Goal: Information Seeking & Learning: Learn about a topic

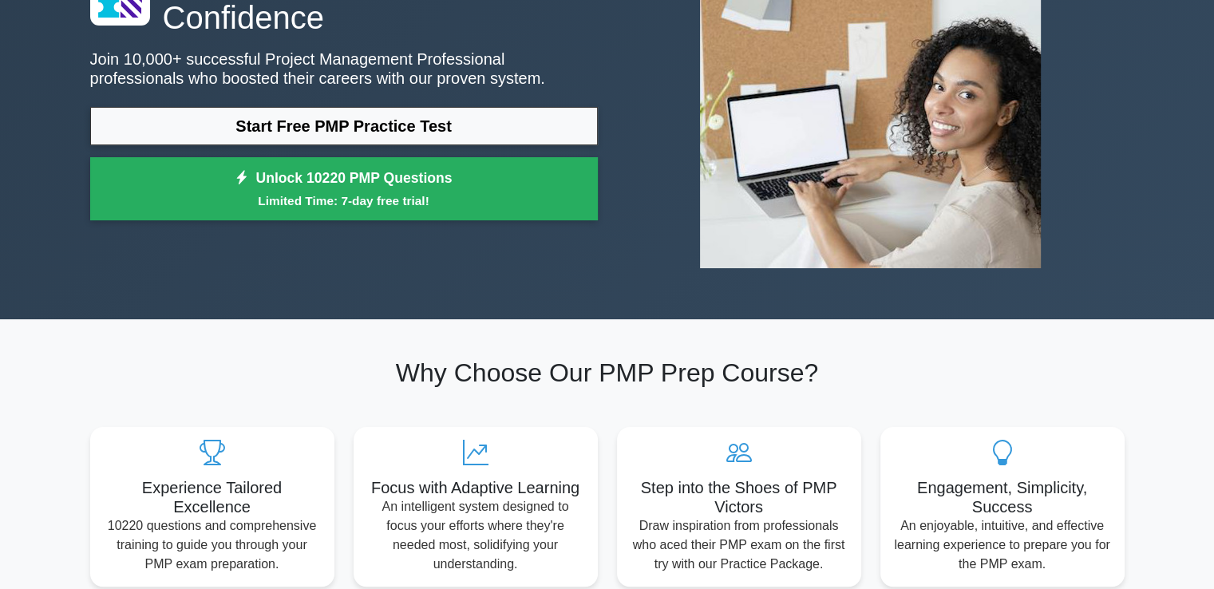
scroll to position [93, 0]
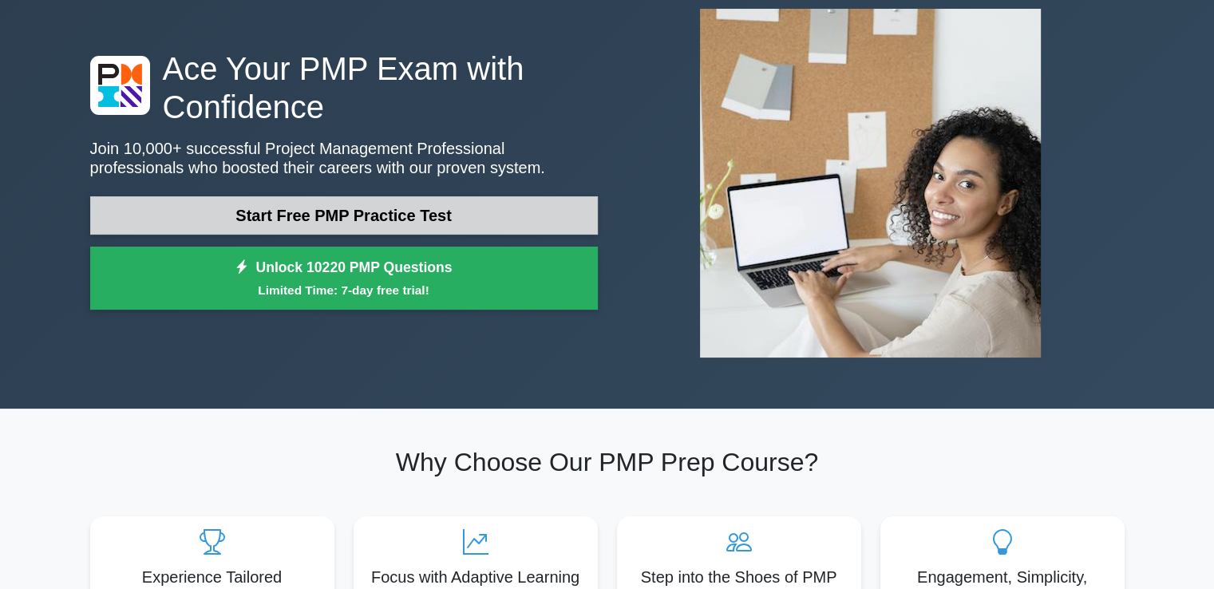
click at [339, 224] on link "Start Free PMP Practice Test" at bounding box center [344, 215] width 508 height 38
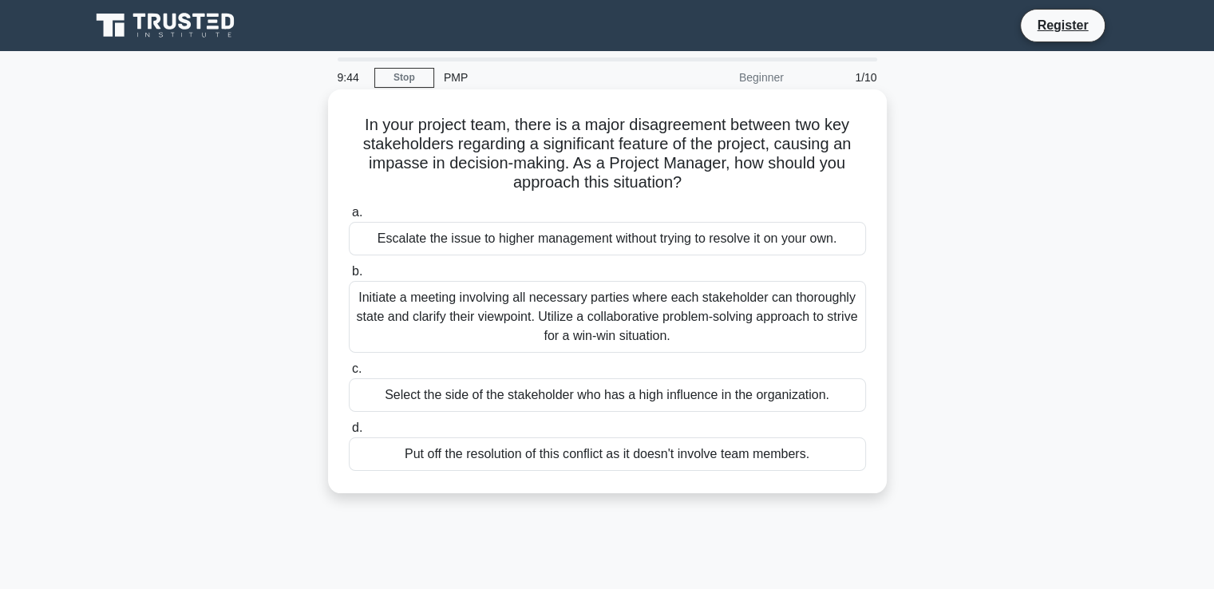
click at [462, 319] on div "Initiate a meeting involving all necessary parties where each stakeholder can t…" at bounding box center [607, 317] width 517 height 72
click at [349, 277] on input "b. Initiate a meeting involving all necessary parties where each stakeholder ca…" at bounding box center [349, 272] width 0 height 10
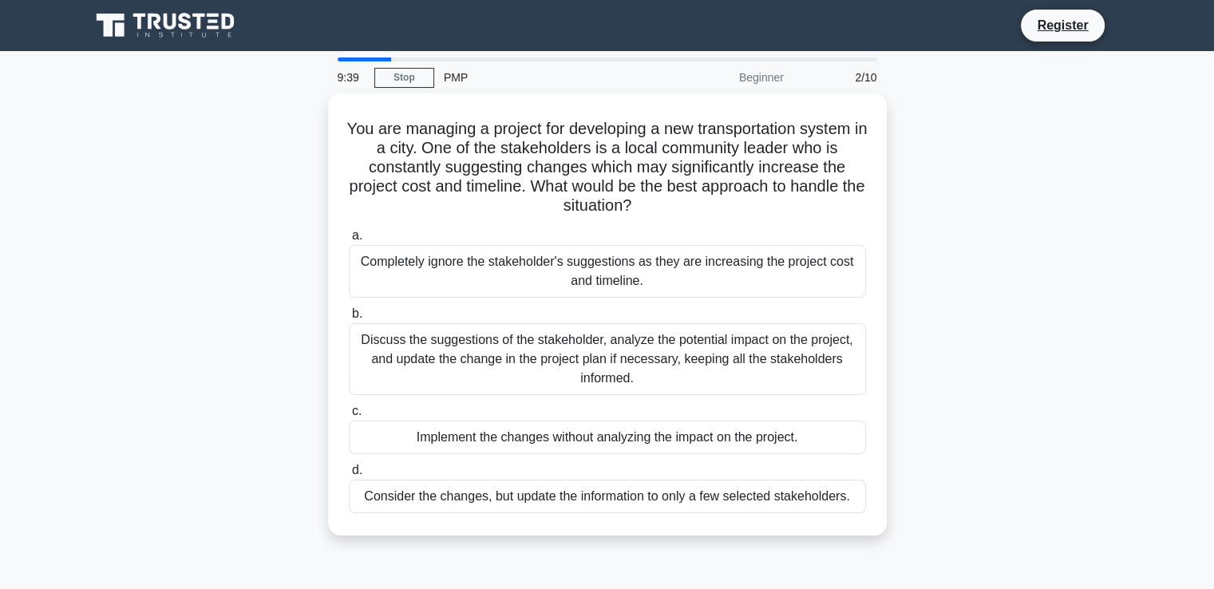
drag, startPoint x: 237, startPoint y: 75, endPoint x: 256, endPoint y: -31, distance: 107.9
click at [256, 0] on html "Register 9:39 Stop PMP" at bounding box center [607, 431] width 1214 height 862
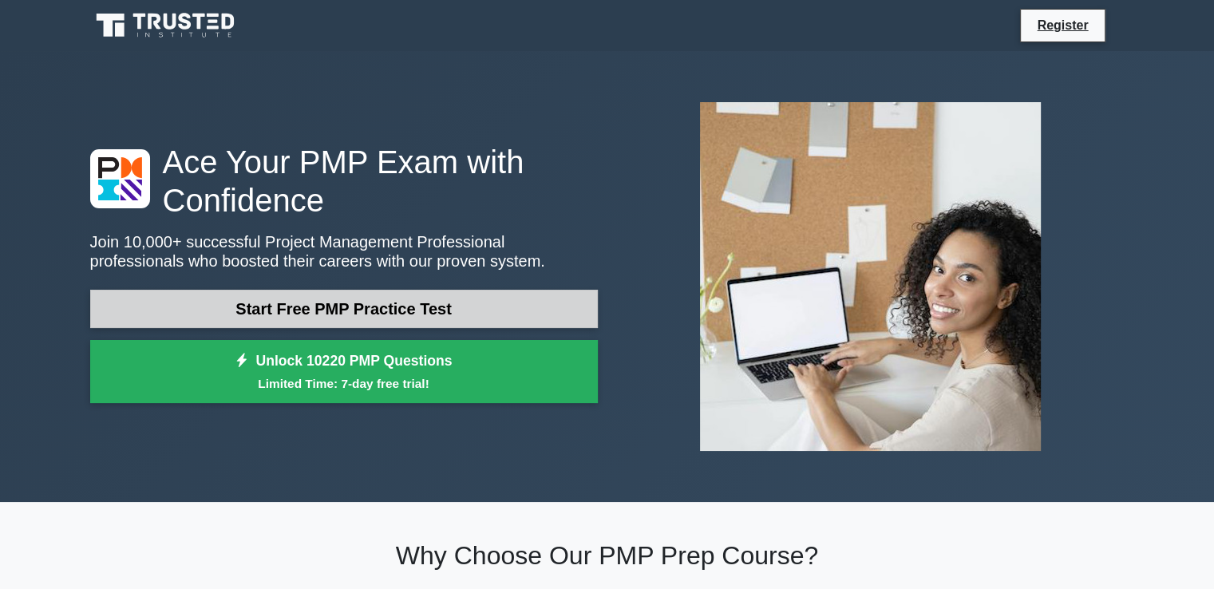
click at [318, 321] on link "Start Free PMP Practice Test" at bounding box center [344, 309] width 508 height 38
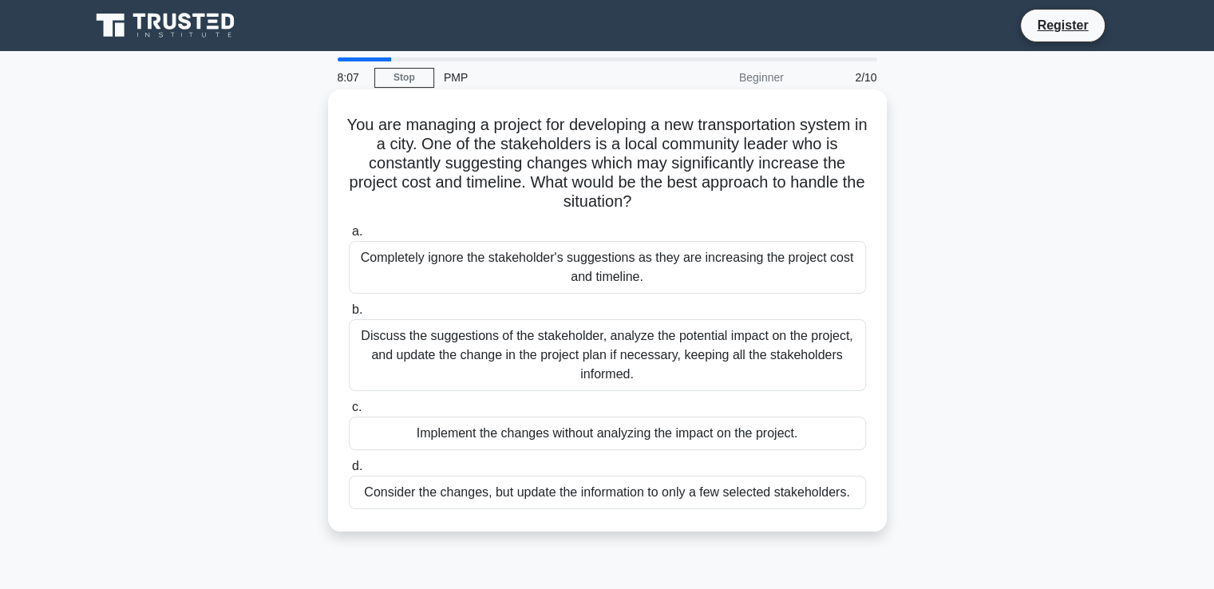
click at [462, 350] on div "Discuss the suggestions of the stakeholder, analyze the potential impact on the…" at bounding box center [607, 355] width 517 height 72
click at [349, 315] on input "b. Discuss the suggestions of the stakeholder, analyze the potential impact on …" at bounding box center [349, 310] width 0 height 10
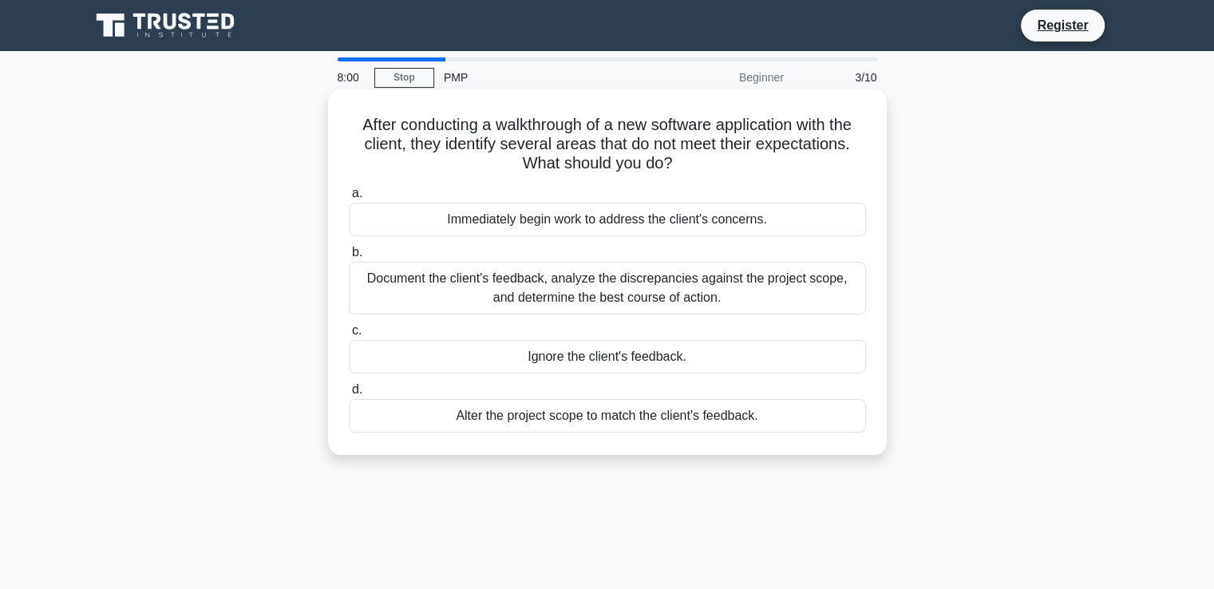
click at [535, 280] on div "Document the client's feedback, analyze the discrepancies against the project s…" at bounding box center [607, 288] width 517 height 53
click at [349, 258] on input "b. Document the client's feedback, analyze the discrepancies against the projec…" at bounding box center [349, 253] width 0 height 10
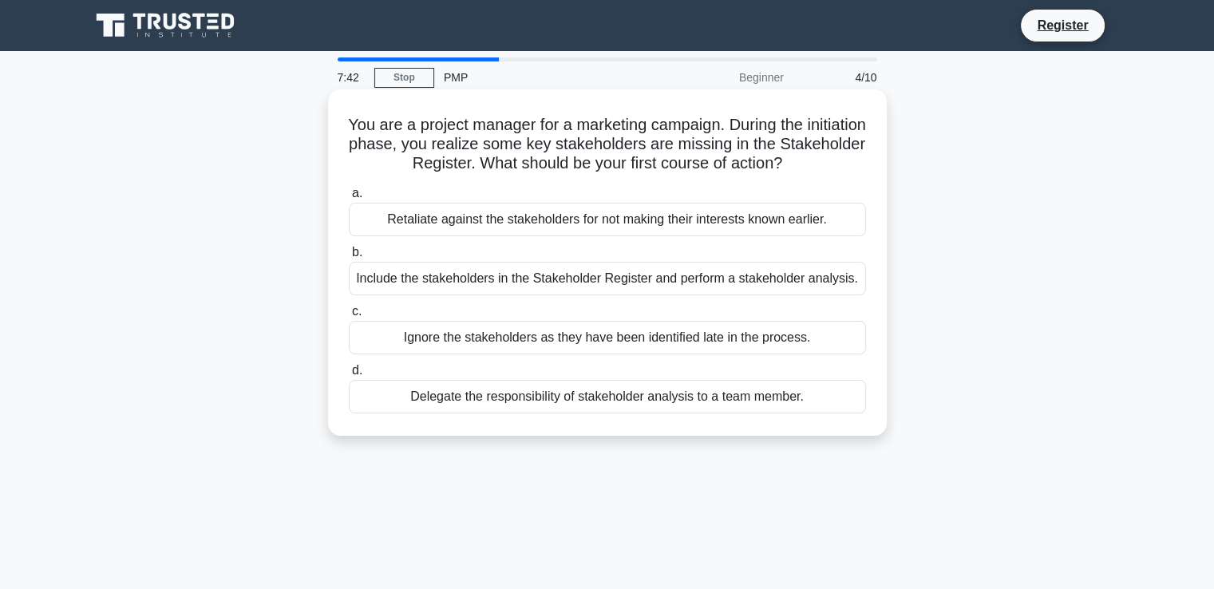
click at [658, 281] on div "Include the stakeholders in the Stakeholder Register and perform a stakeholder …" at bounding box center [607, 279] width 517 height 34
click at [349, 258] on input "b. Include the stakeholders in the Stakeholder Register and perform a stakehold…" at bounding box center [349, 253] width 0 height 10
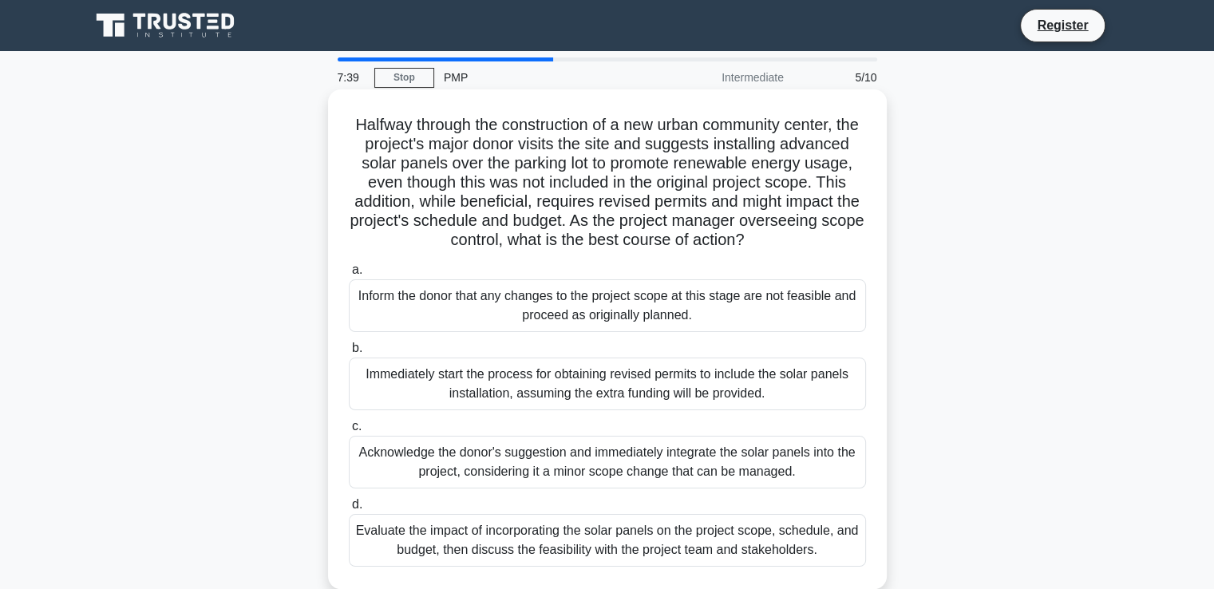
click at [537, 471] on div "Acknowledge the donor's suggestion and immediately integrate the solar panels i…" at bounding box center [607, 462] width 517 height 53
click at [349, 432] on input "c. Acknowledge the donor's suggestion and immediately integrate the solar panel…" at bounding box center [349, 427] width 0 height 10
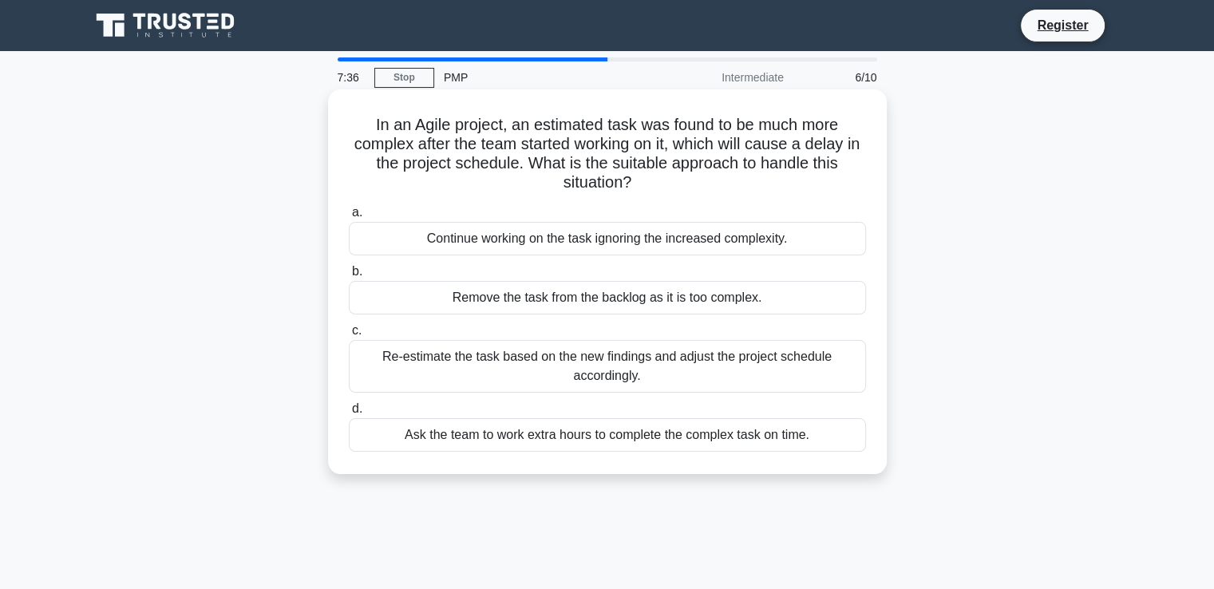
click at [553, 361] on div "Re-estimate the task based on the new findings and adjust the project schedule …" at bounding box center [607, 366] width 517 height 53
click at [349, 336] on input "c. Re-estimate the task based on the new findings and adjust the project schedu…" at bounding box center [349, 331] width 0 height 10
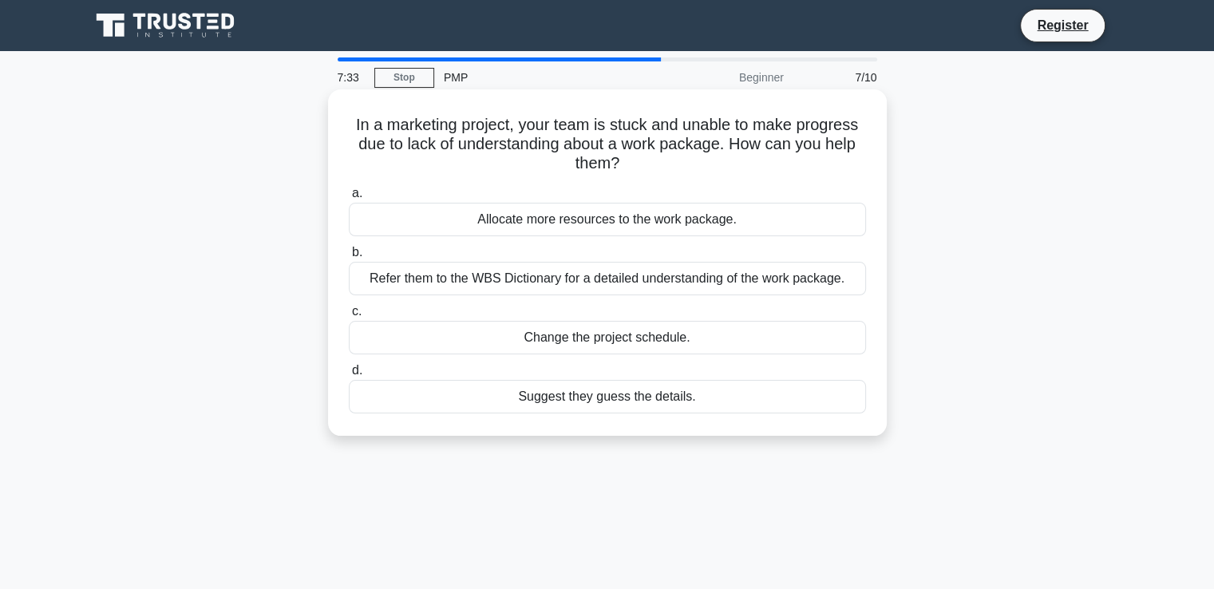
click at [578, 343] on div "Change the project schedule." at bounding box center [607, 338] width 517 height 34
click at [349, 317] on input "c. Change the project schedule." at bounding box center [349, 312] width 0 height 10
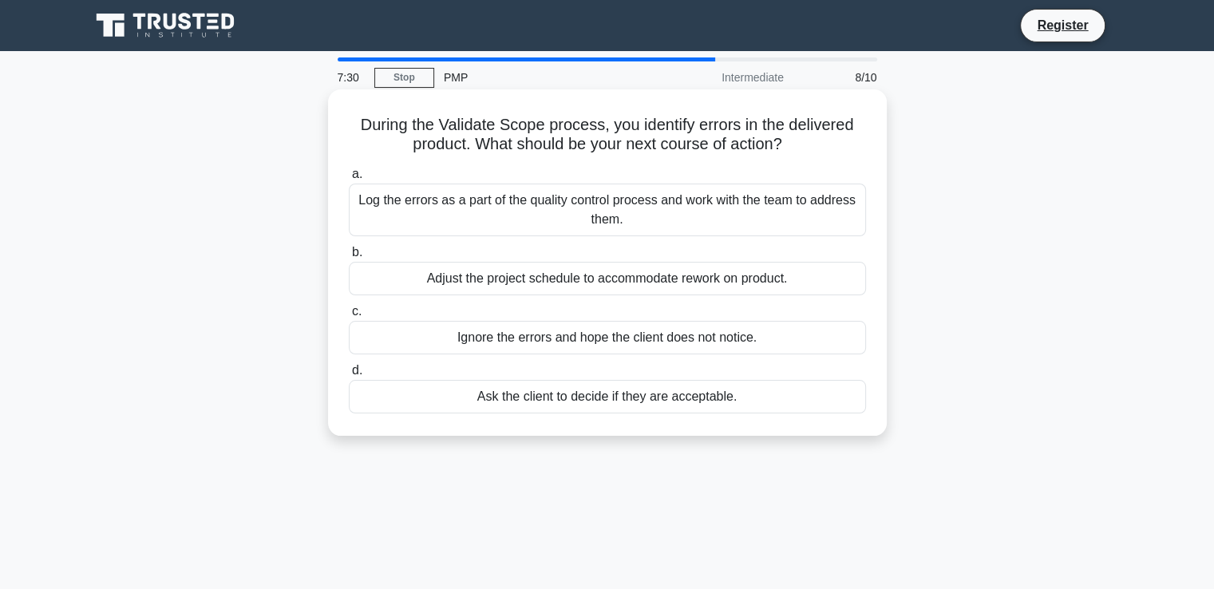
click at [499, 291] on div "Adjust the project schedule to accommodate rework on product." at bounding box center [607, 279] width 517 height 34
click at [349, 258] on input "b. Adjust the project schedule to accommodate rework on product." at bounding box center [349, 253] width 0 height 10
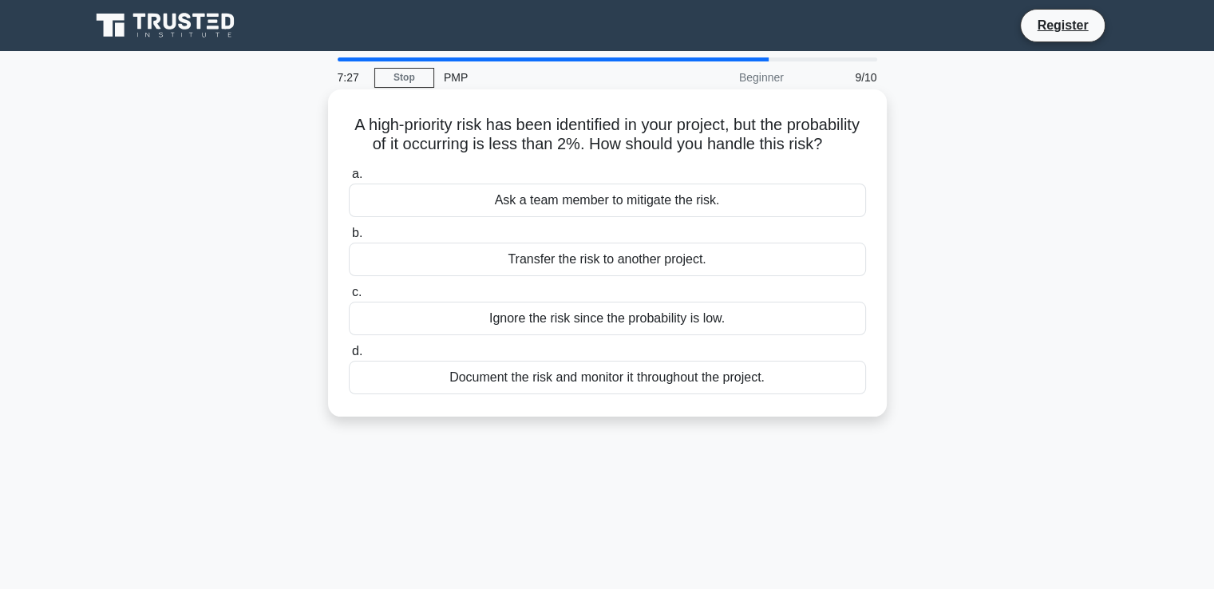
click at [561, 276] on div "Transfer the risk to another project." at bounding box center [607, 260] width 517 height 34
click at [349, 239] on input "b. Transfer the risk to another project." at bounding box center [349, 233] width 0 height 10
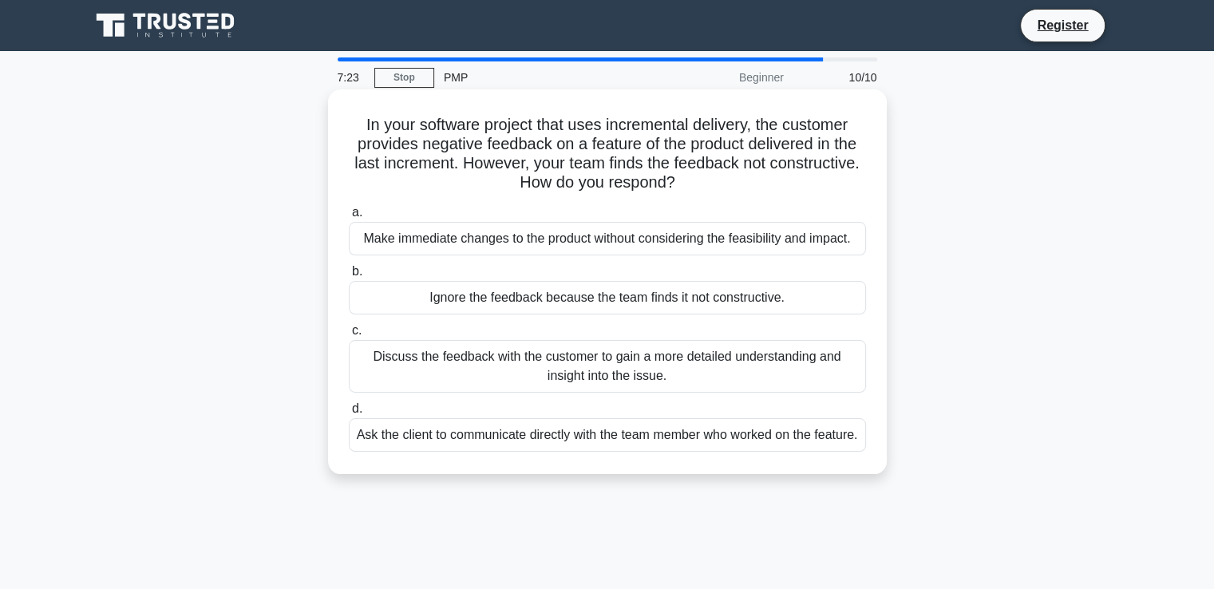
click at [677, 370] on div "Discuss the feedback with the customer to gain a more detailed understanding an…" at bounding box center [607, 366] width 517 height 53
click at [349, 336] on input "c. Discuss the feedback with the customer to gain a more detailed understanding…" at bounding box center [349, 331] width 0 height 10
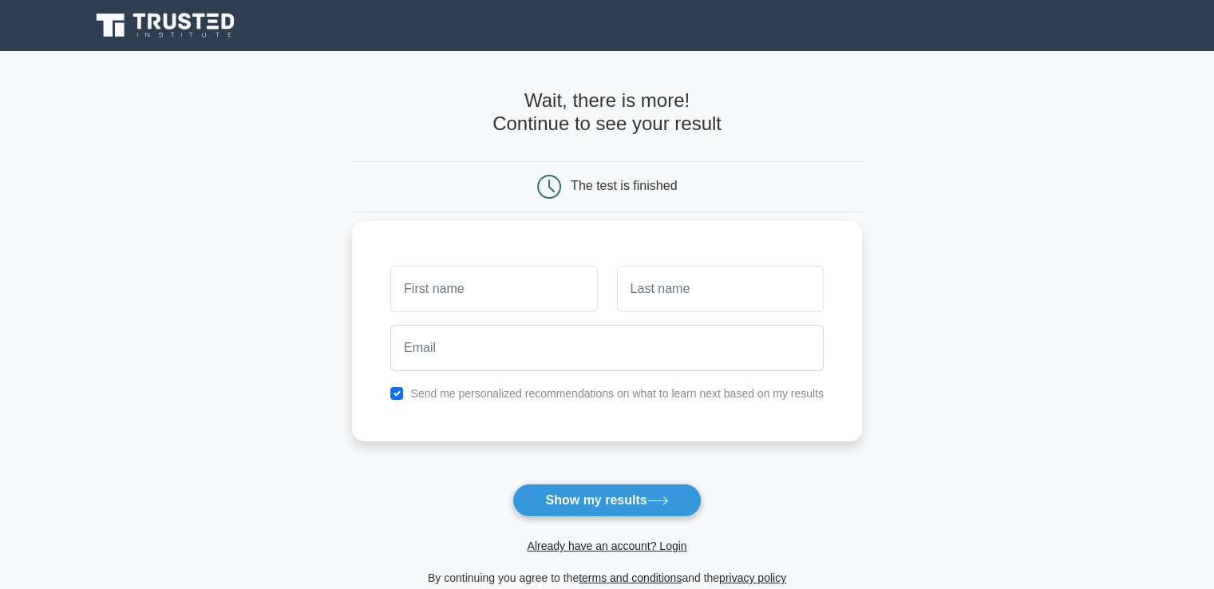
click at [460, 291] on input "text" at bounding box center [493, 289] width 207 height 46
type input "k"
click at [581, 544] on link "Already have an account? Login" at bounding box center [607, 546] width 160 height 13
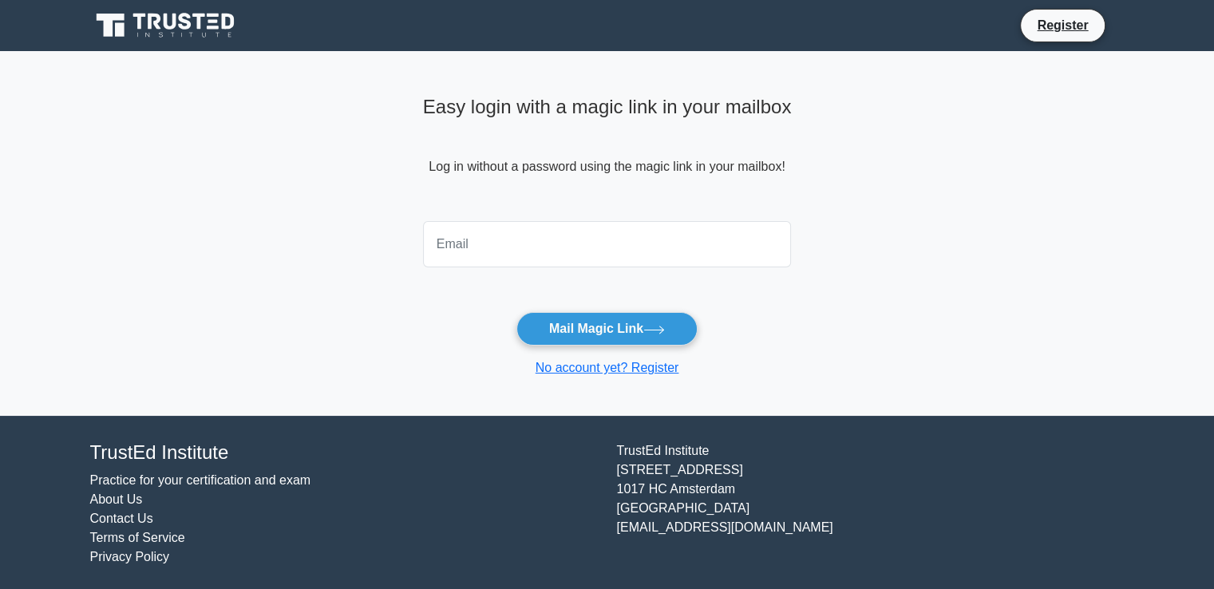
click at [451, 234] on input "email" at bounding box center [607, 244] width 369 height 46
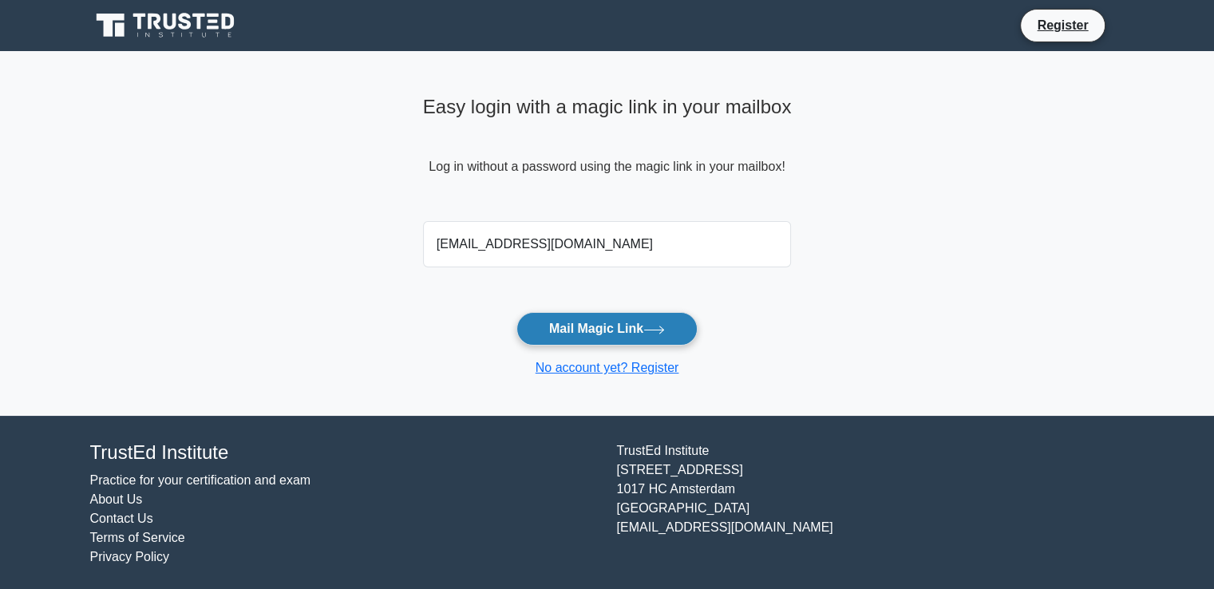
type input "[EMAIL_ADDRESS][DOMAIN_NAME]"
click at [629, 339] on button "Mail Magic Link" at bounding box center [607, 329] width 181 height 34
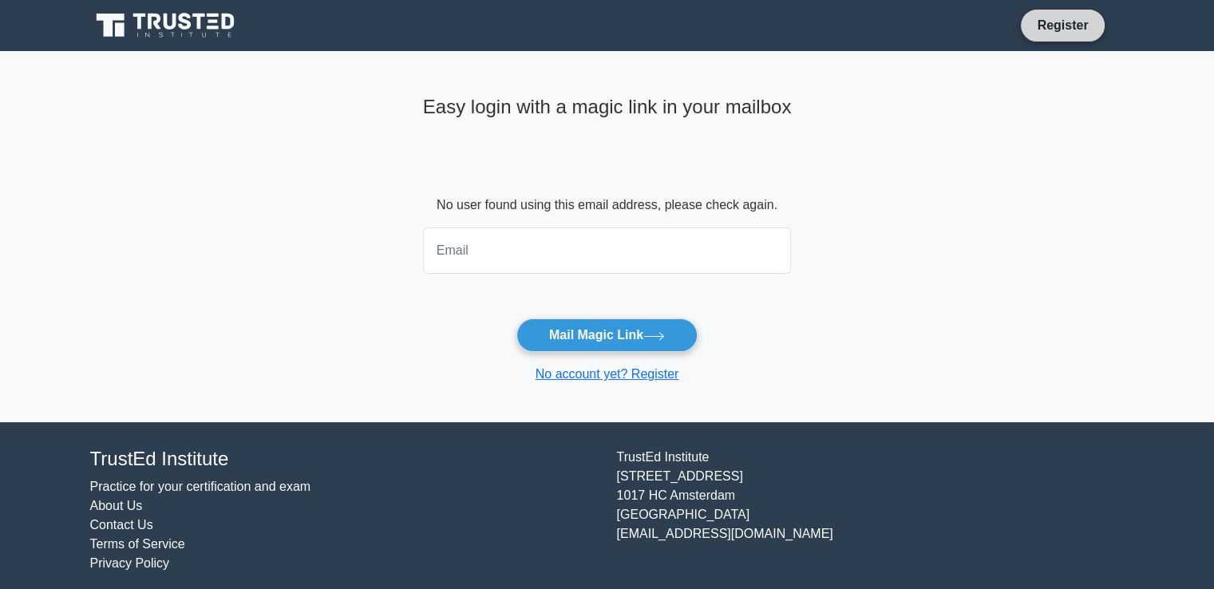
click at [1030, 25] on link "Register" at bounding box center [1063, 25] width 70 height 20
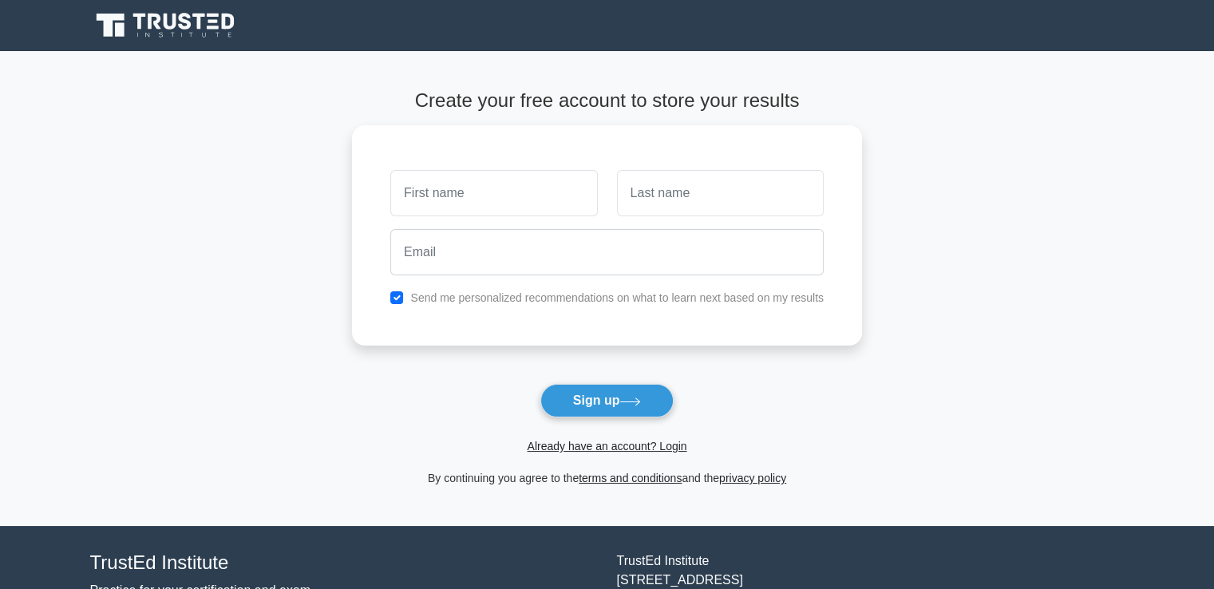
click at [1030, 25] on div "Register" at bounding box center [608, 25] width 1054 height 38
